Goal: Information Seeking & Learning: Learn about a topic

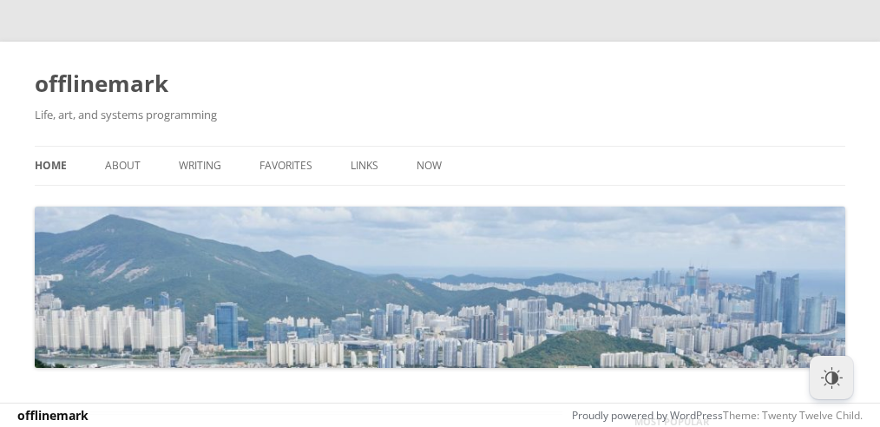
scroll to position [2903, 0]
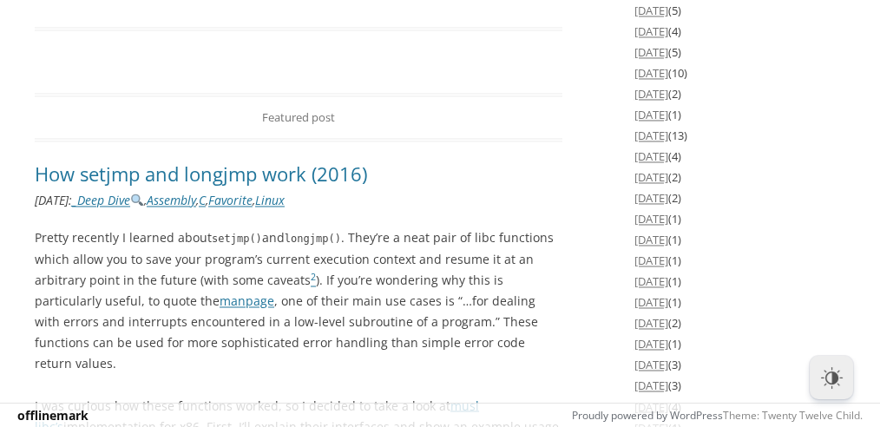
click at [162, 204] on article "Featured post How setjmp and longjmp work (2016) 2 Replies February 9, 2016 : _…" at bounding box center [299, 339] width 528 height 493
click at [144, 192] on link "_Deep Dive" at bounding box center [108, 200] width 72 height 16
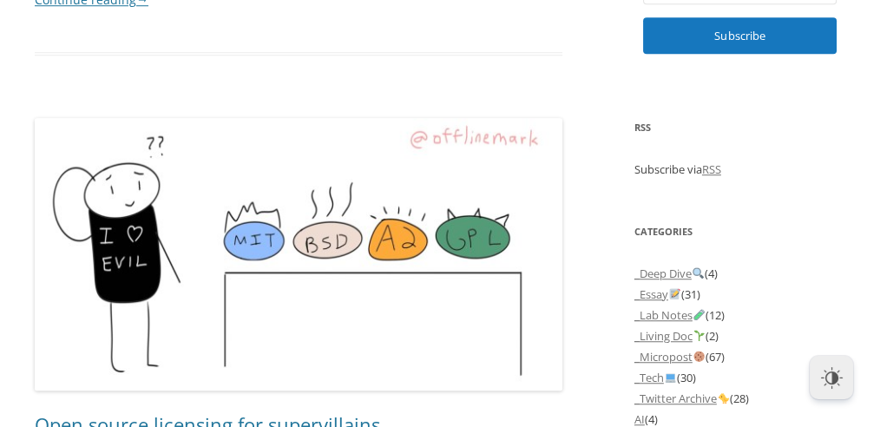
scroll to position [1618, 0]
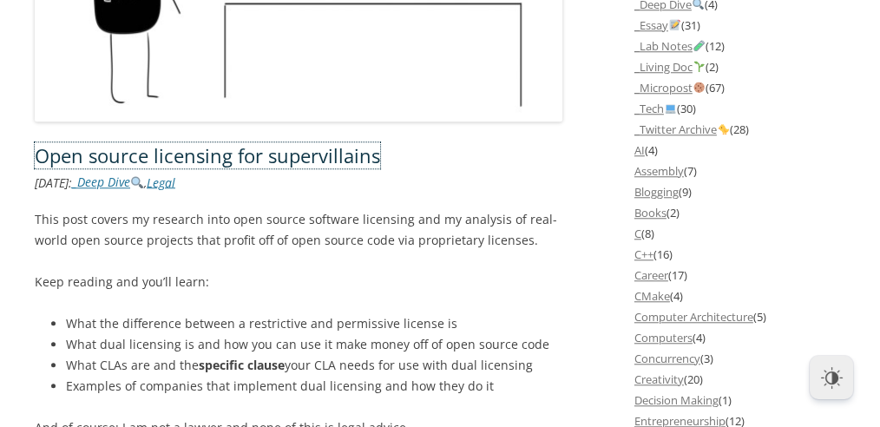
click at [336, 153] on link "Open source licensing for supervillains" at bounding box center [207, 155] width 345 height 26
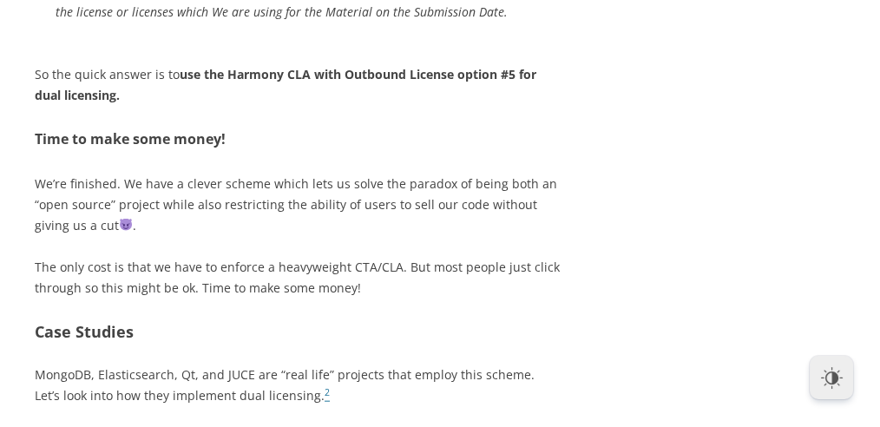
scroll to position [4183, 0]
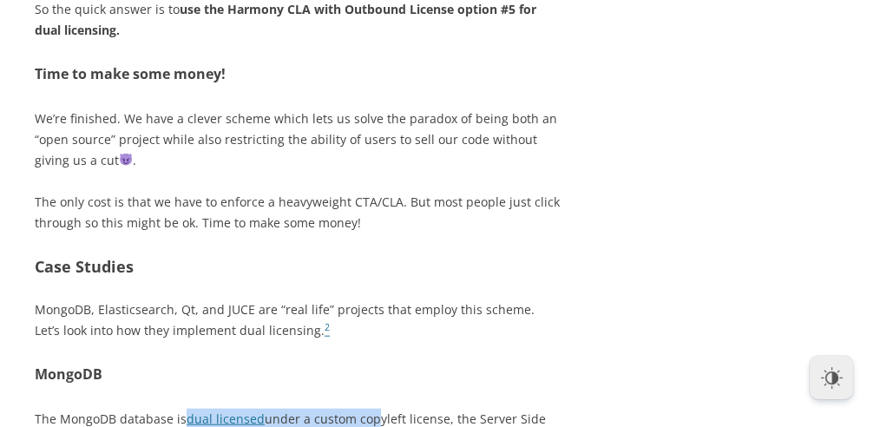
drag, startPoint x: 226, startPoint y: 314, endPoint x: 482, endPoint y: 294, distance: 256.8
click at [489, 254] on h2 "Case Studies" at bounding box center [299, 266] width 528 height 25
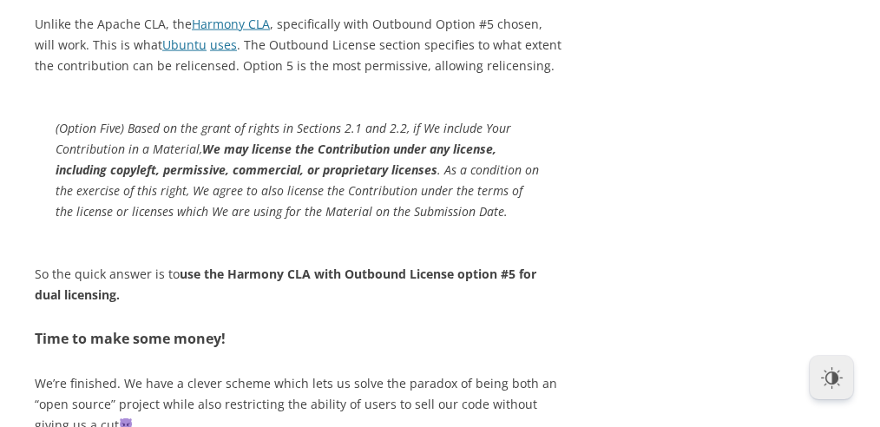
scroll to position [3751, 0]
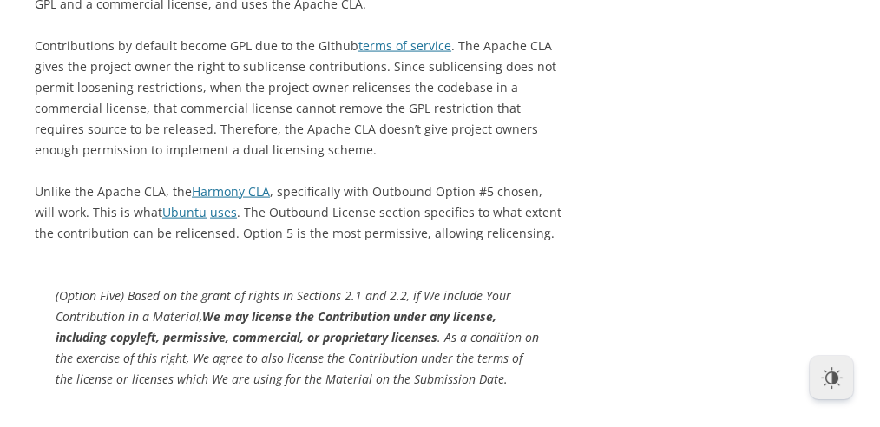
click at [824, 384] on div "button" at bounding box center [832, 378] width 22 height 22
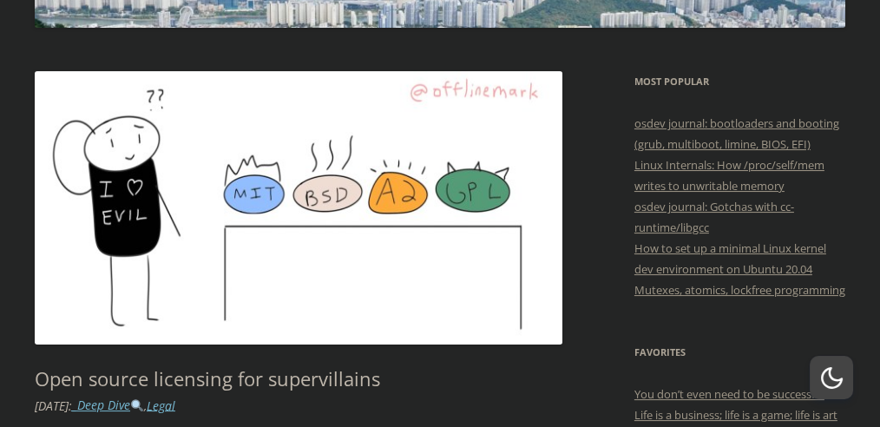
scroll to position [0, 0]
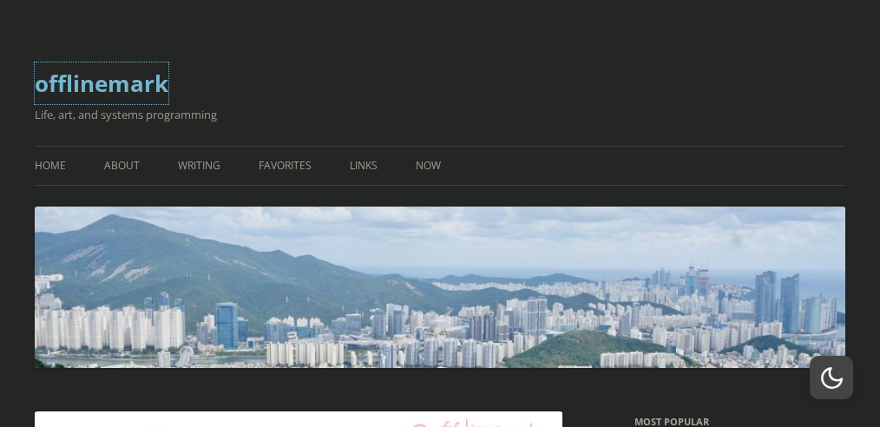
click at [92, 69] on link "offlinemark" at bounding box center [102, 83] width 134 height 42
